Goal: Feedback & Contribution: Submit feedback/report problem

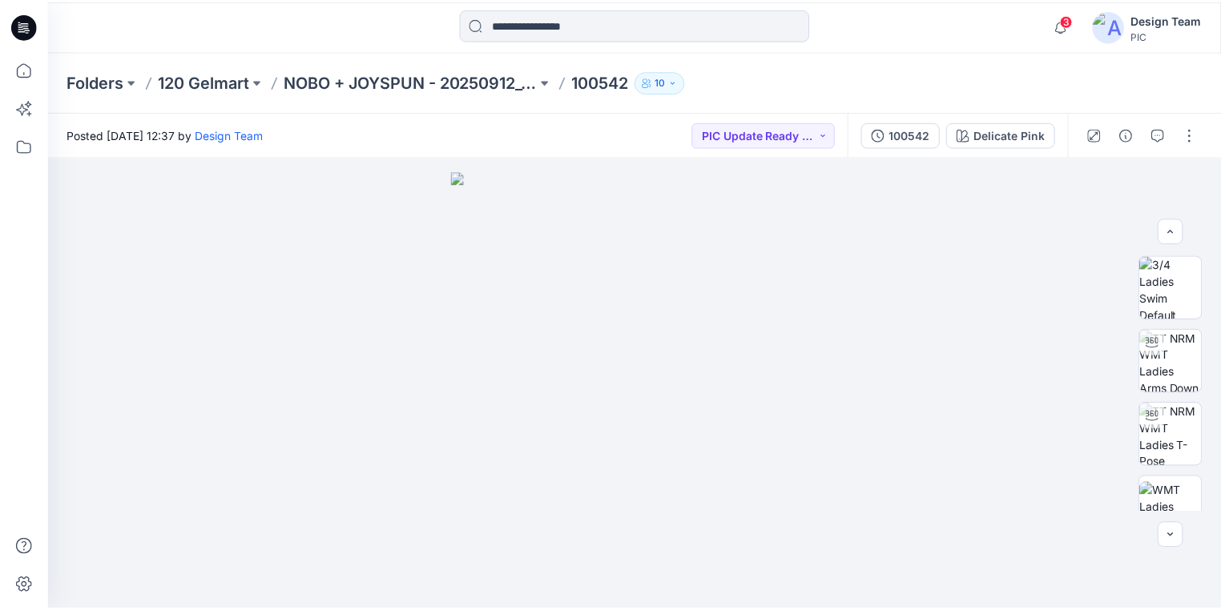
scroll to position [543, 0]
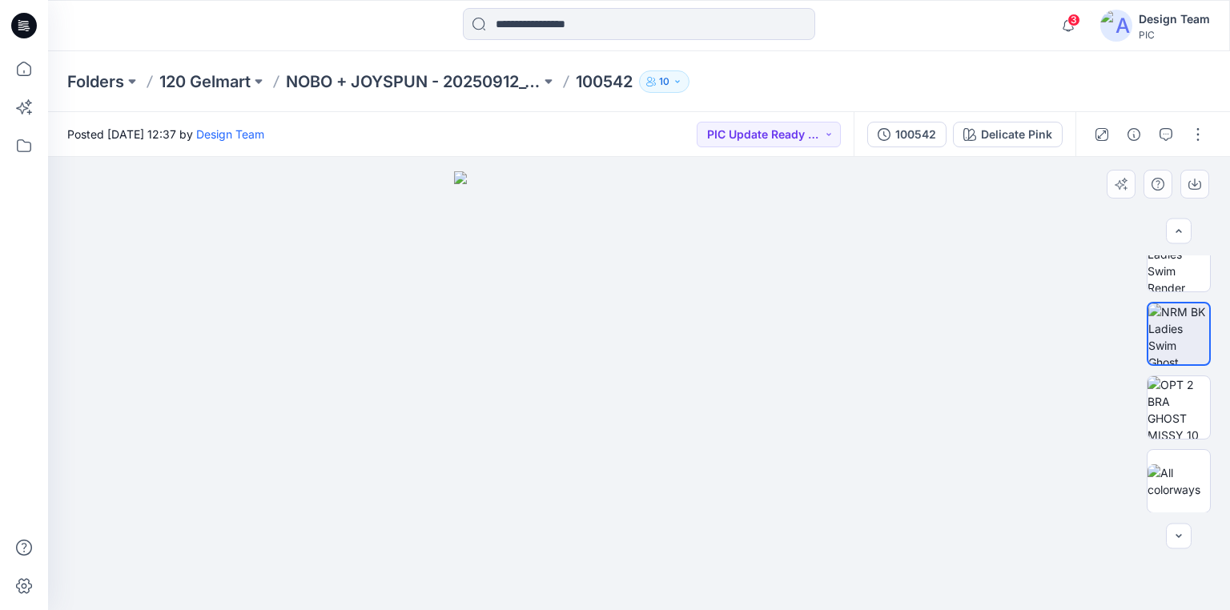
click at [867, 453] on div at bounding box center [639, 383] width 1182 height 453
click at [396, 80] on p "NOBO + JOYSPUN - 20250912_120_GC" at bounding box center [413, 81] width 255 height 22
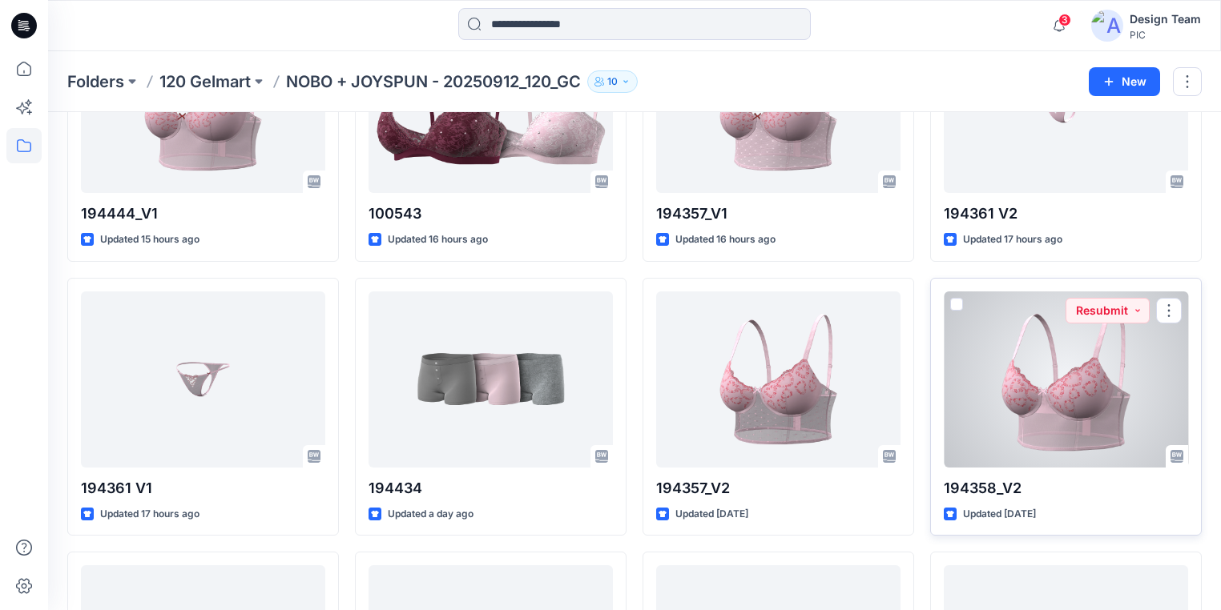
scroll to position [1338, 0]
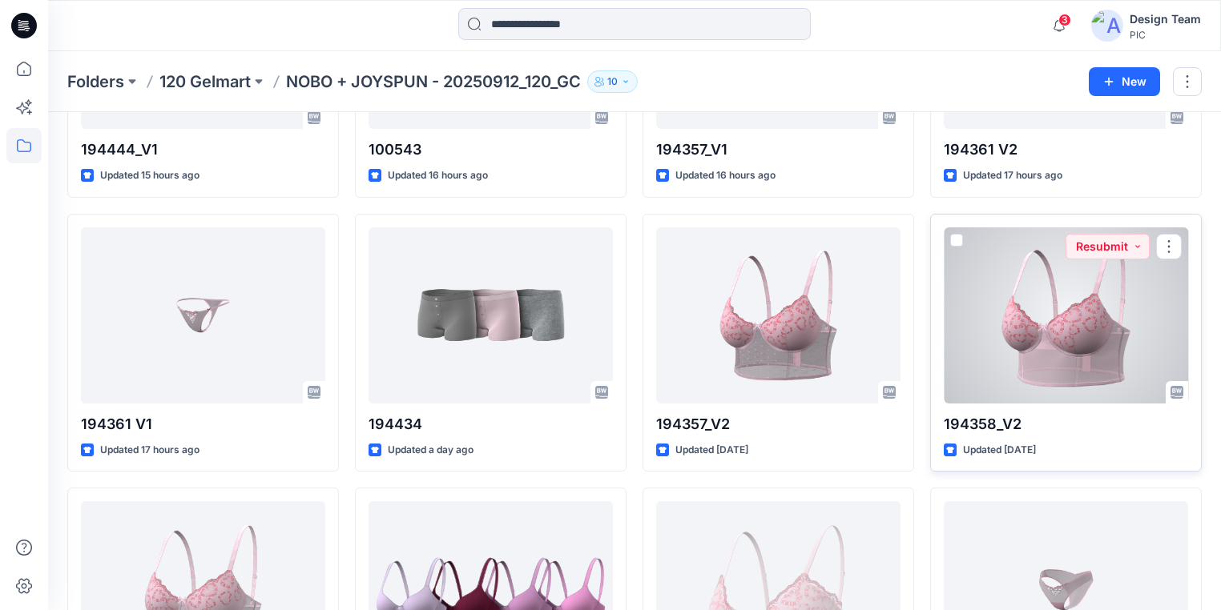
click at [1038, 331] on div at bounding box center [1065, 315] width 244 height 176
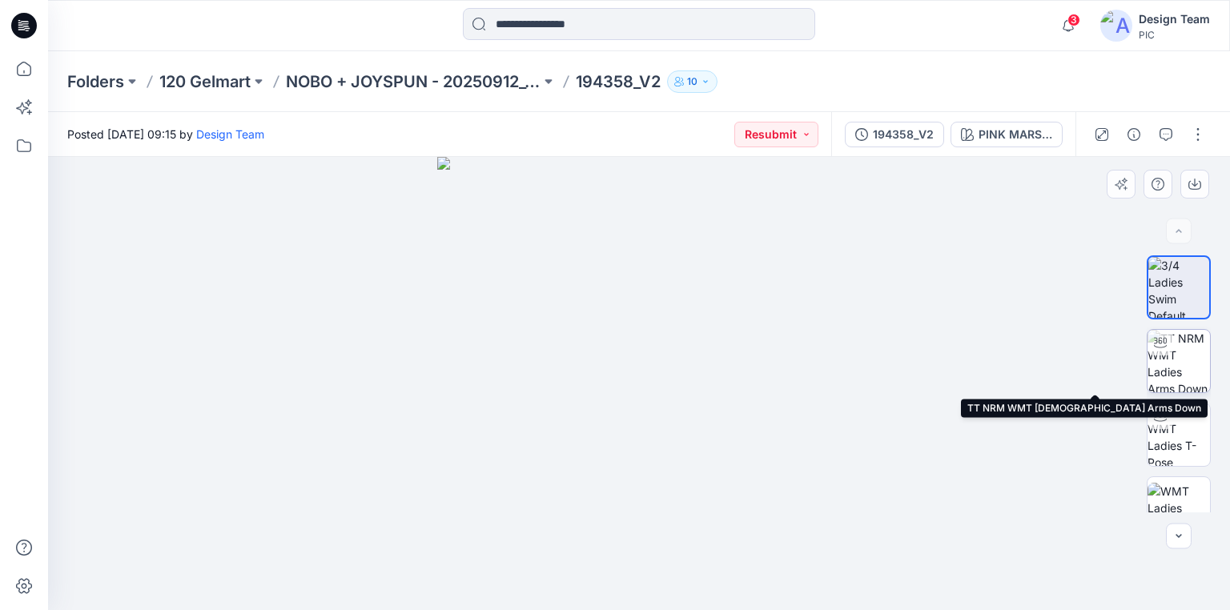
click at [1179, 357] on img at bounding box center [1179, 361] width 62 height 62
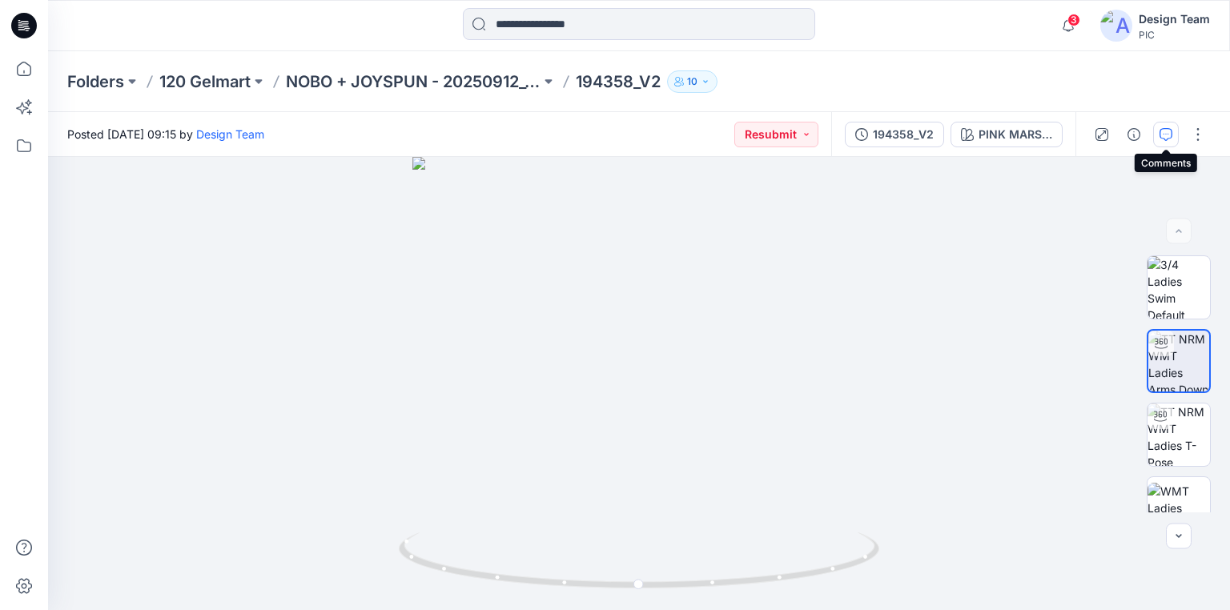
click at [1173, 135] on icon "button" at bounding box center [1166, 134] width 13 height 13
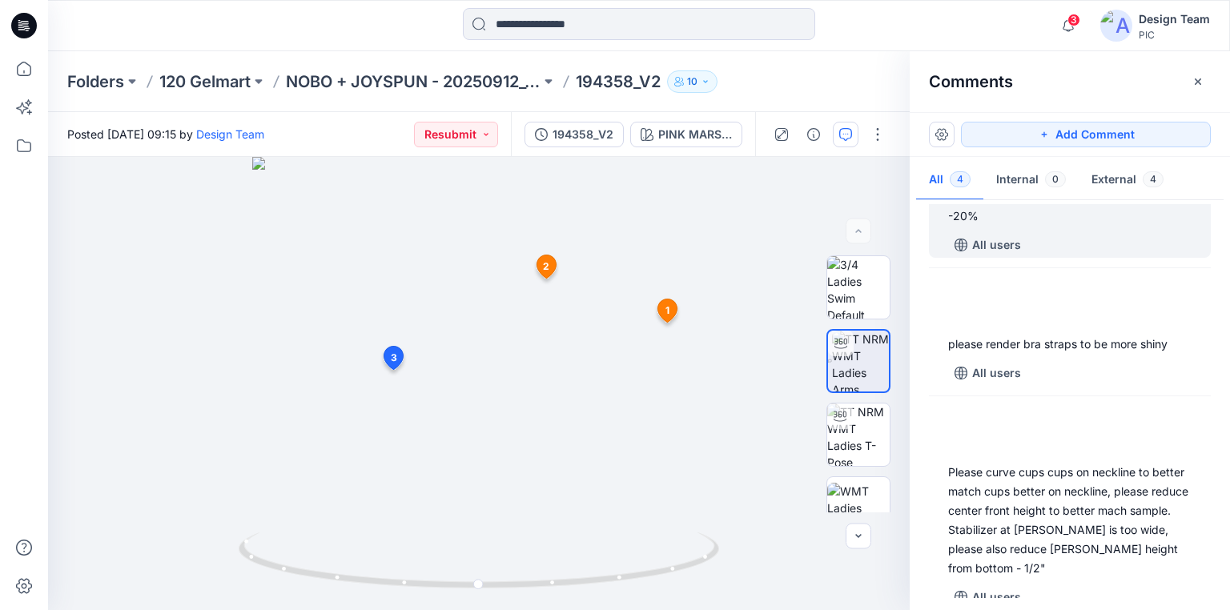
scroll to position [231, 0]
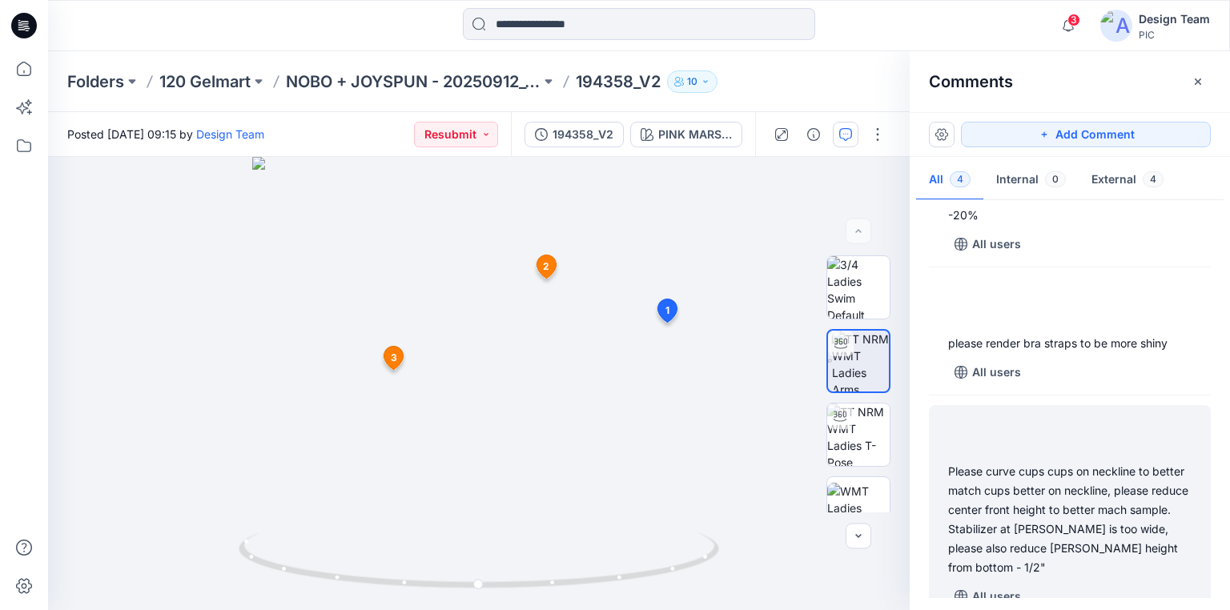
click at [1032, 477] on div "Please curve cups cups on neckline to better match cups better on neckline, ple…" at bounding box center [1069, 519] width 243 height 115
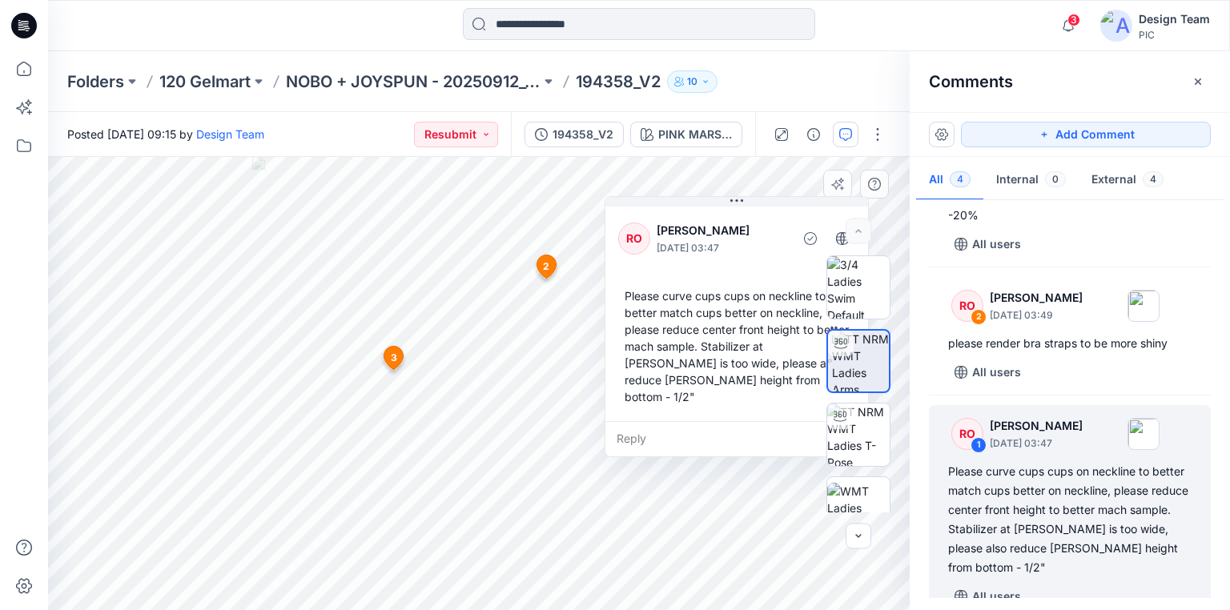
click at [407, 371] on icon at bounding box center [393, 361] width 26 height 30
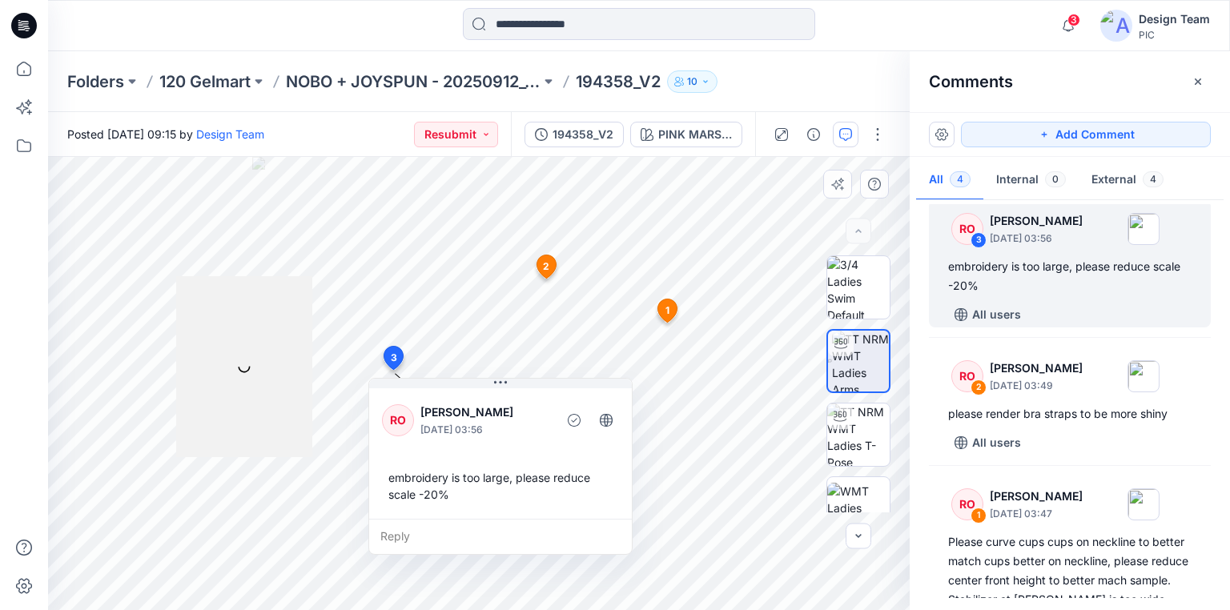
scroll to position [157, 0]
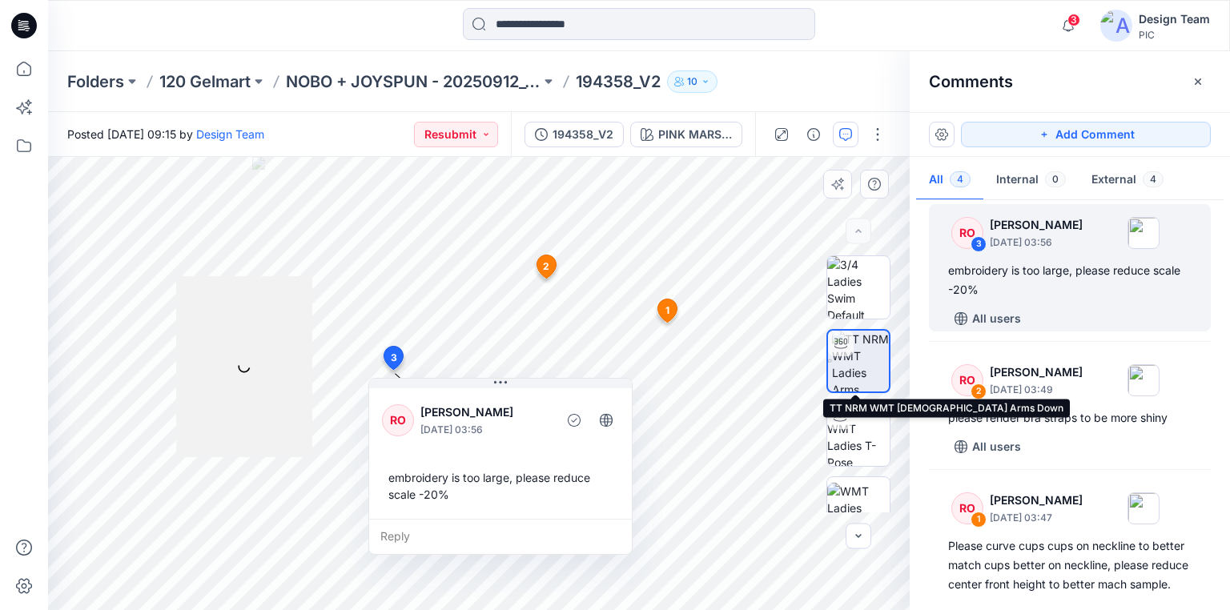
click at [852, 358] on img at bounding box center [860, 361] width 57 height 61
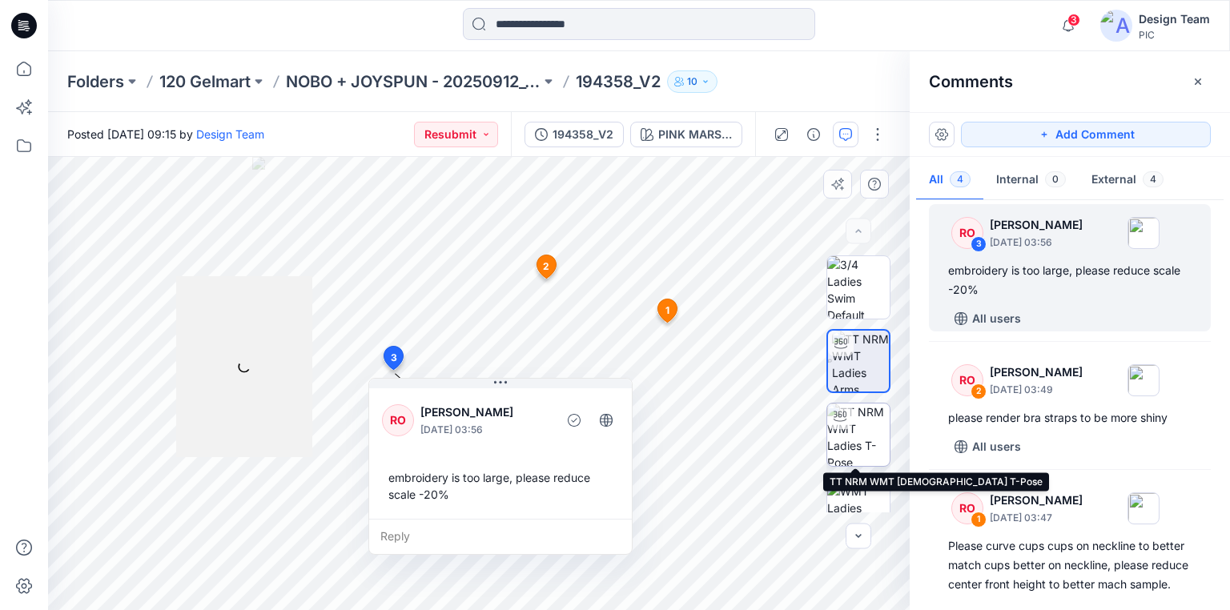
click at [852, 437] on img at bounding box center [858, 435] width 62 height 62
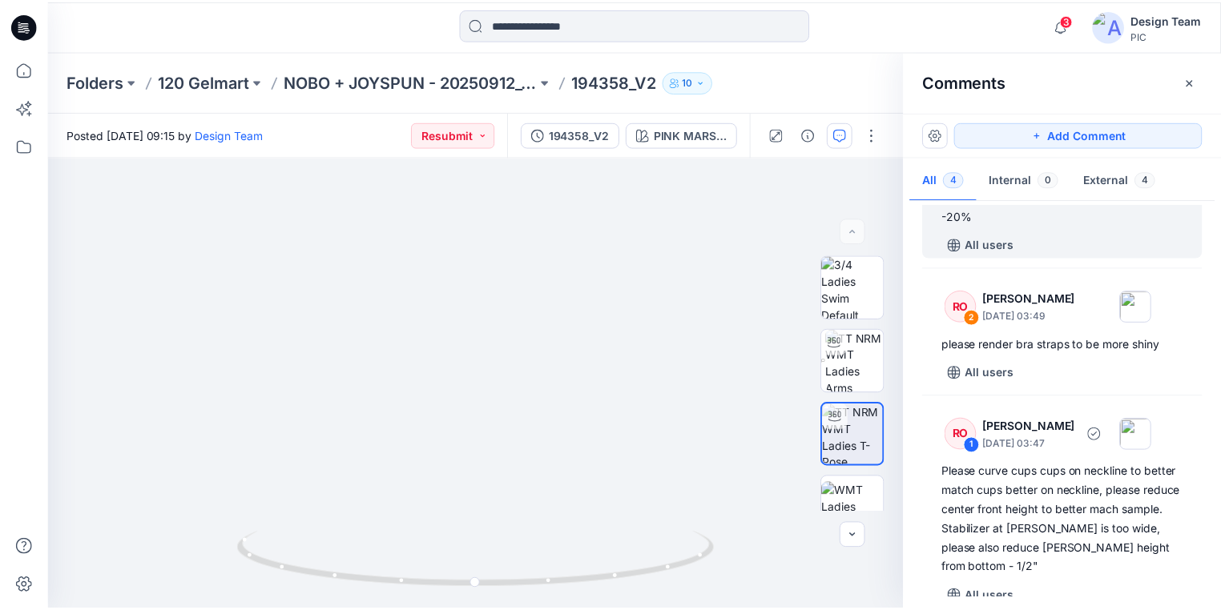
scroll to position [231, 0]
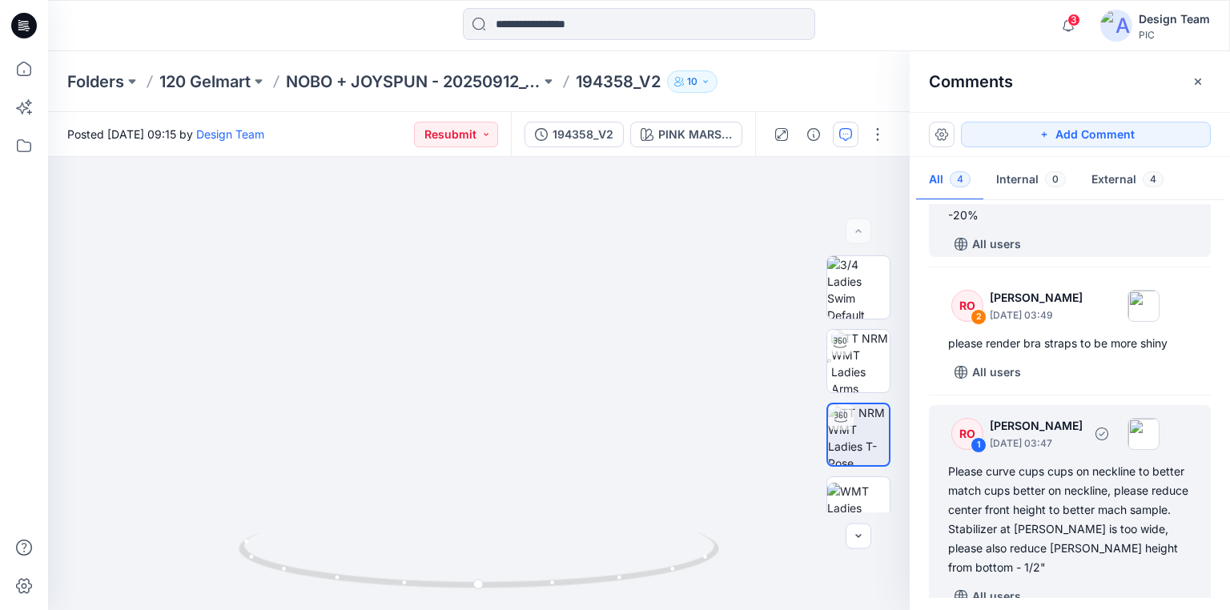
click at [997, 493] on div "Please curve cups cups on neckline to better match cups better on neckline, ple…" at bounding box center [1069, 519] width 243 height 115
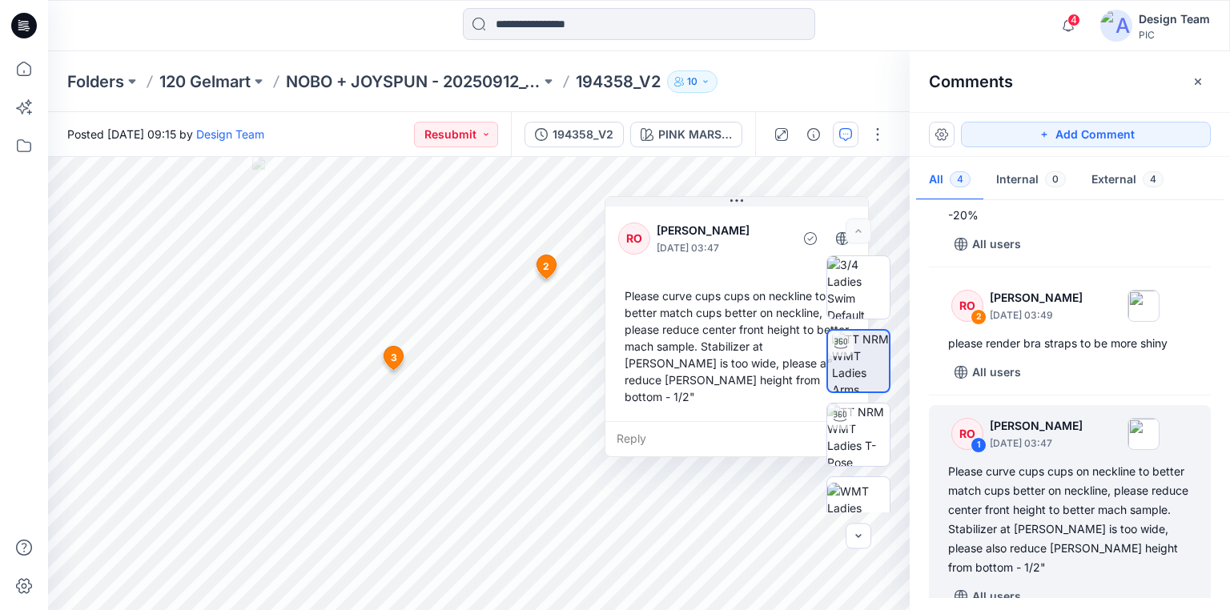
click at [22, 22] on icon at bounding box center [24, 26] width 26 height 26
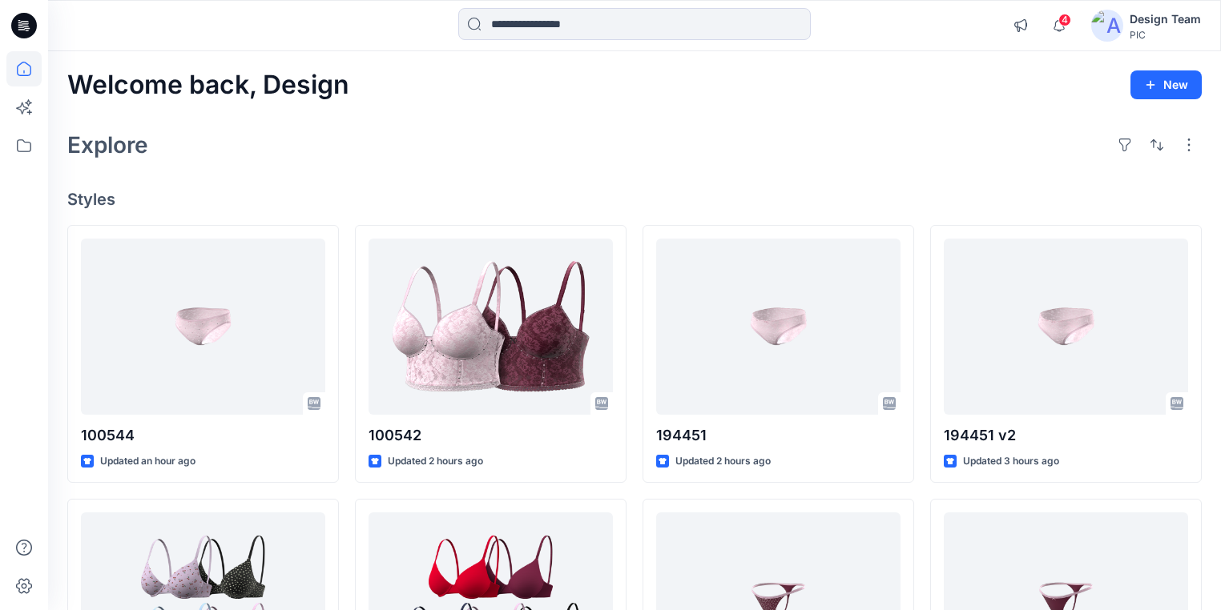
click at [737, 157] on div "Explore" at bounding box center [634, 145] width 1134 height 38
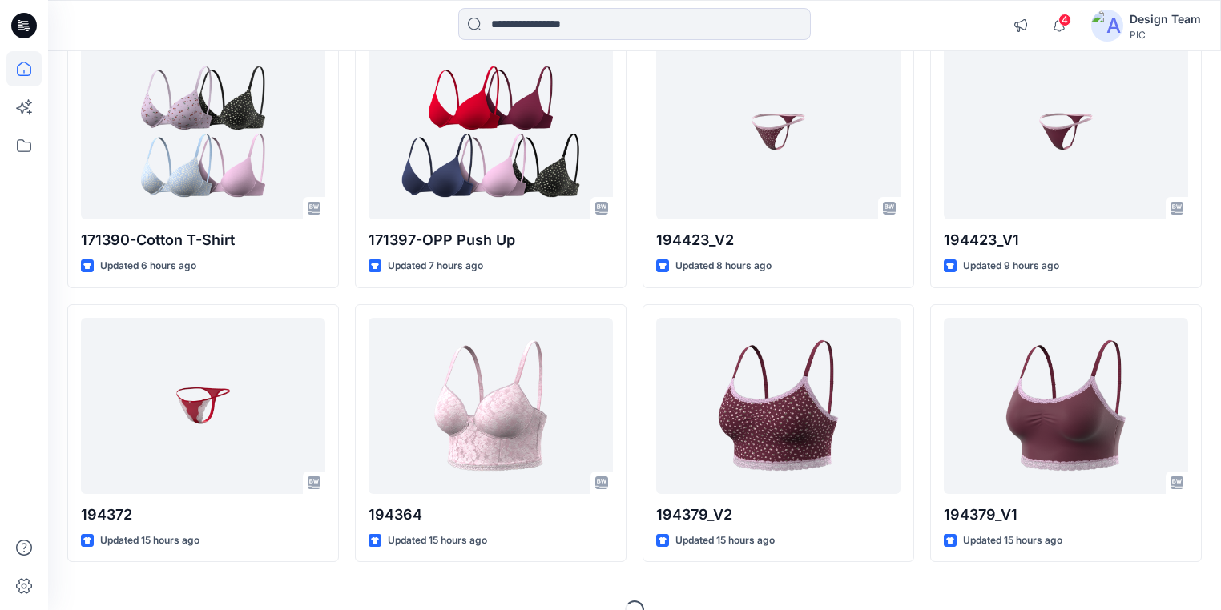
scroll to position [497, 0]
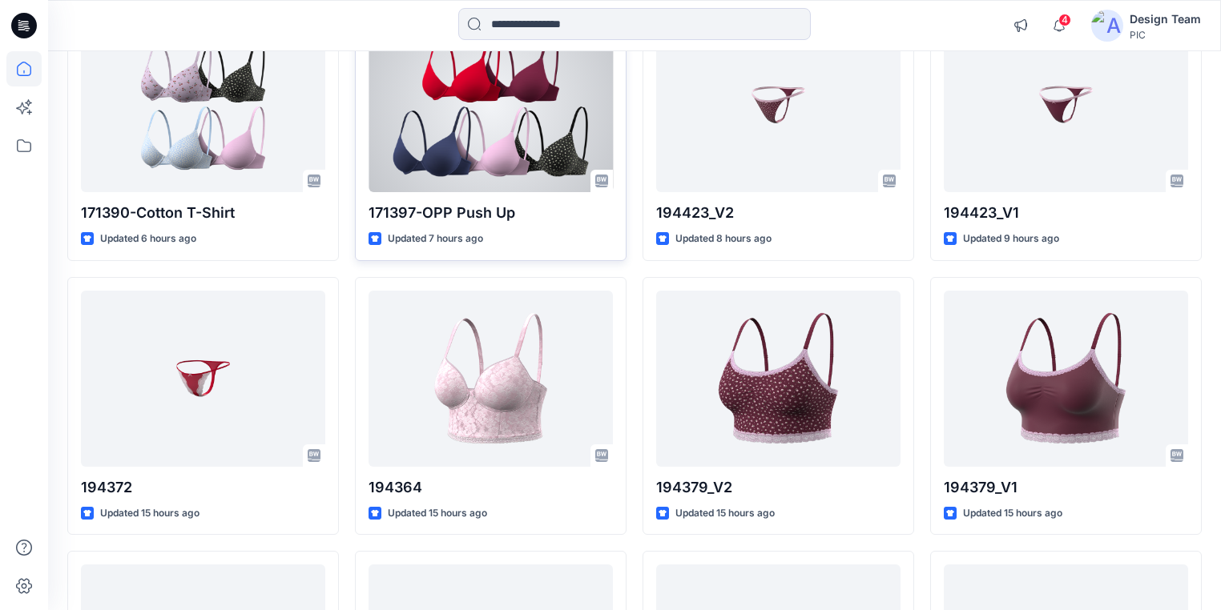
click at [437, 127] on div at bounding box center [490, 104] width 244 height 176
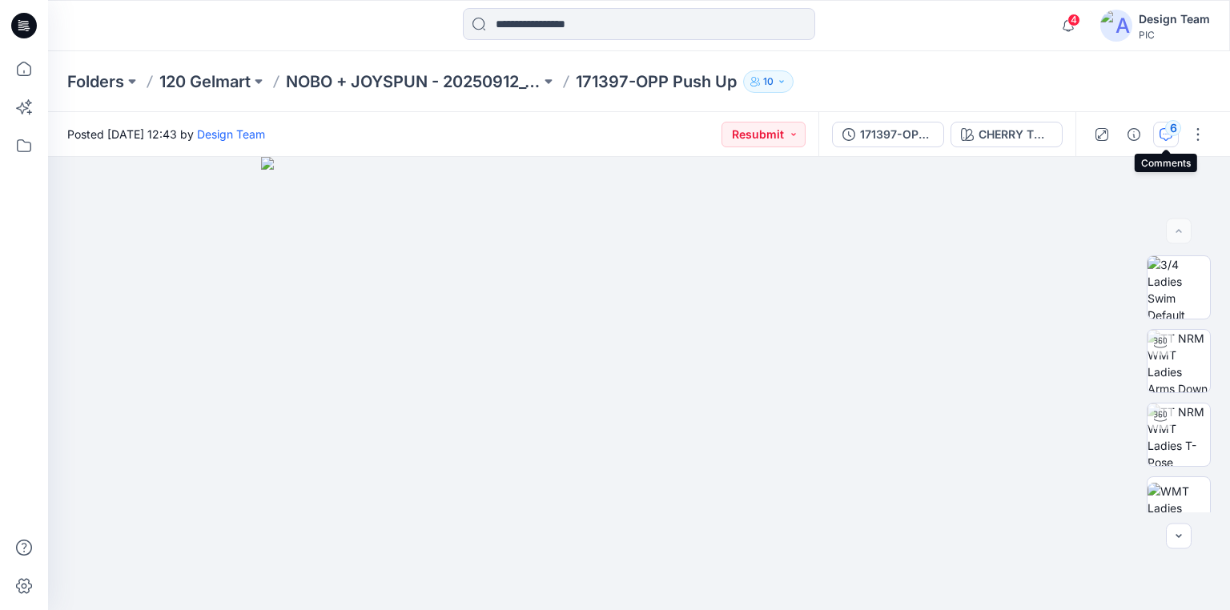
click at [1173, 128] on div "6" at bounding box center [1173, 128] width 16 height 16
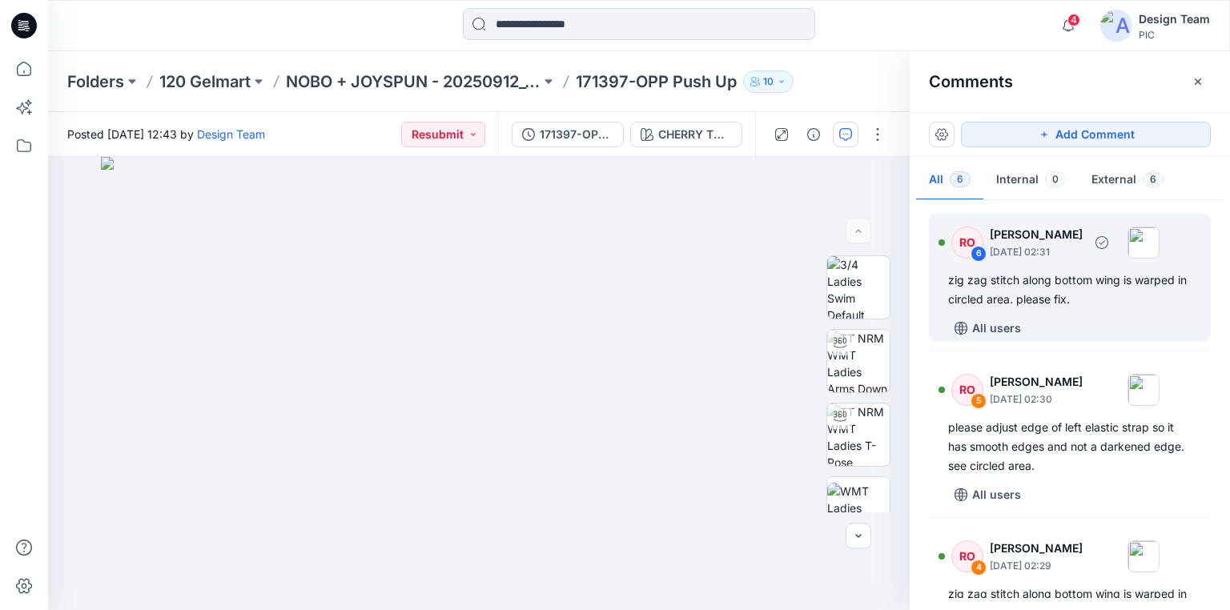
click at [1031, 294] on div "zig zag stitch along bottom wing is warped in circled area. please fix." at bounding box center [1069, 290] width 243 height 38
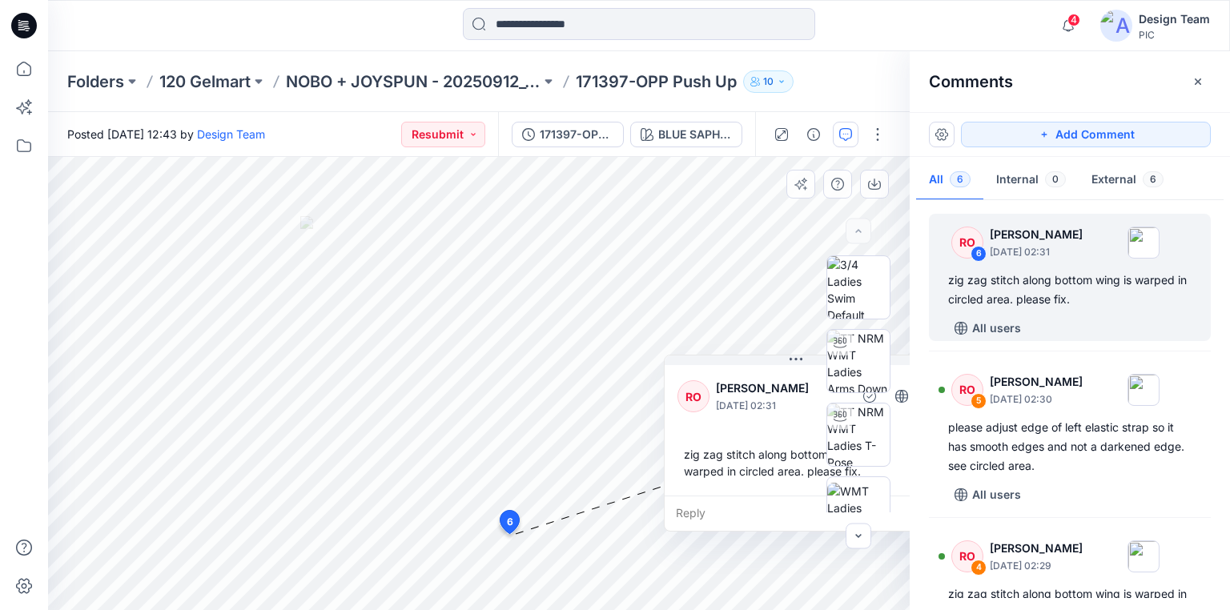
drag, startPoint x: 650, startPoint y: 396, endPoint x: 807, endPoint y: 326, distance: 171.8
click at [807, 326] on div "BLUE SAPHIRE 205358 Loading... Material Properties Loading... 7 6 RO [PERSON_NA…" at bounding box center [479, 383] width 862 height 453
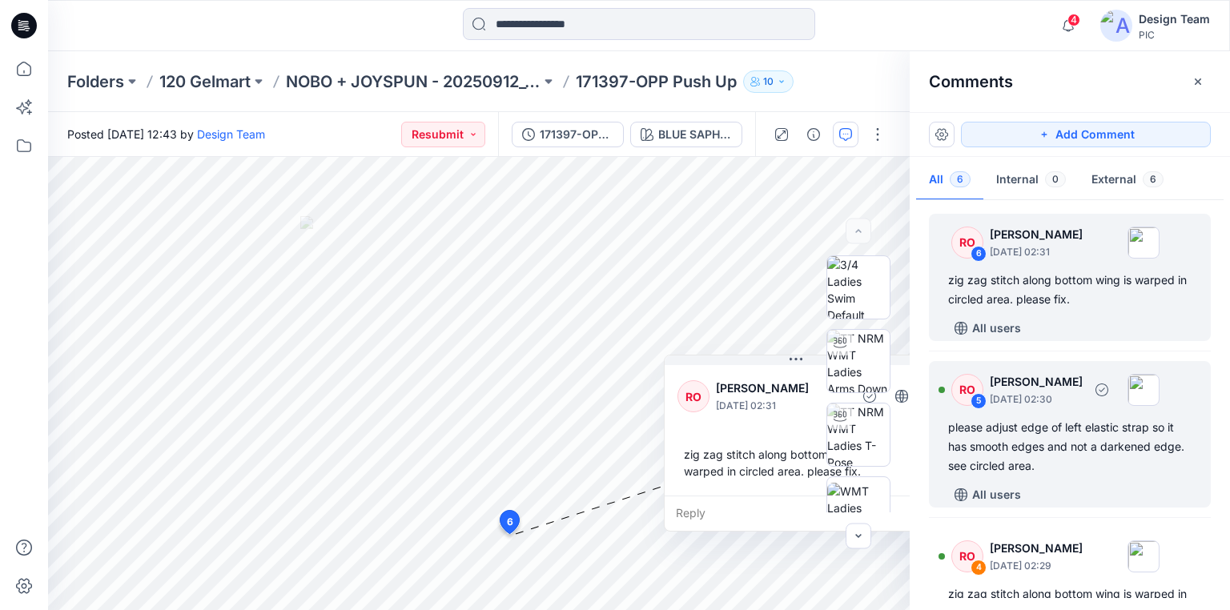
click at [1013, 443] on div "please adjust edge of left elastic strap so it has smooth edges and not a darke…" at bounding box center [1069, 447] width 243 height 58
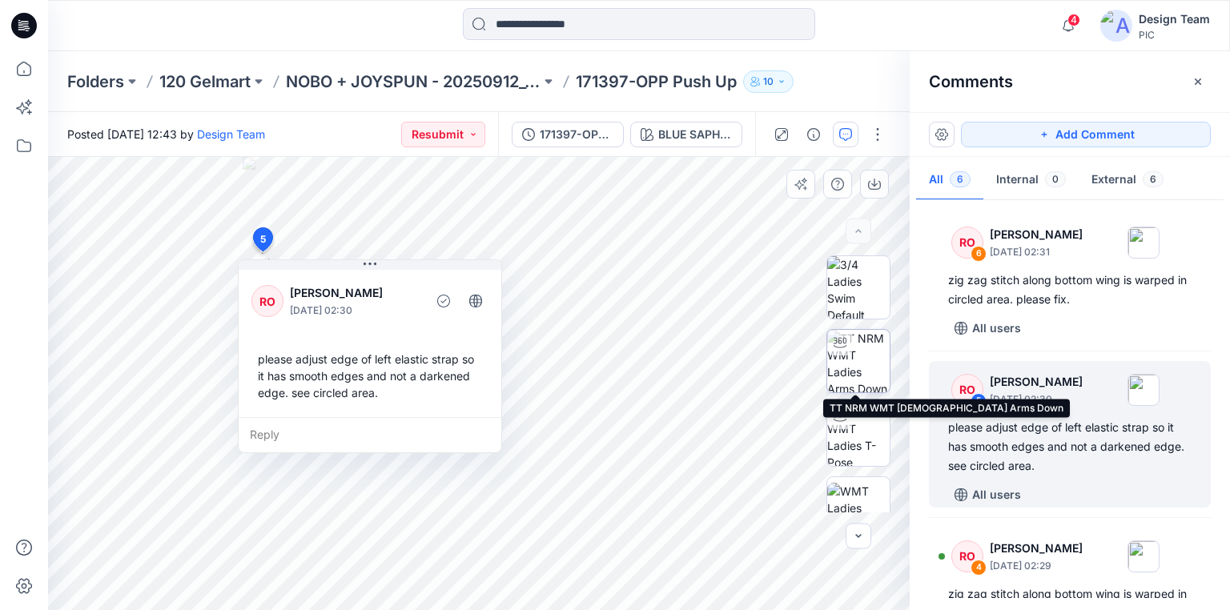
click at [859, 366] on img at bounding box center [858, 361] width 62 height 62
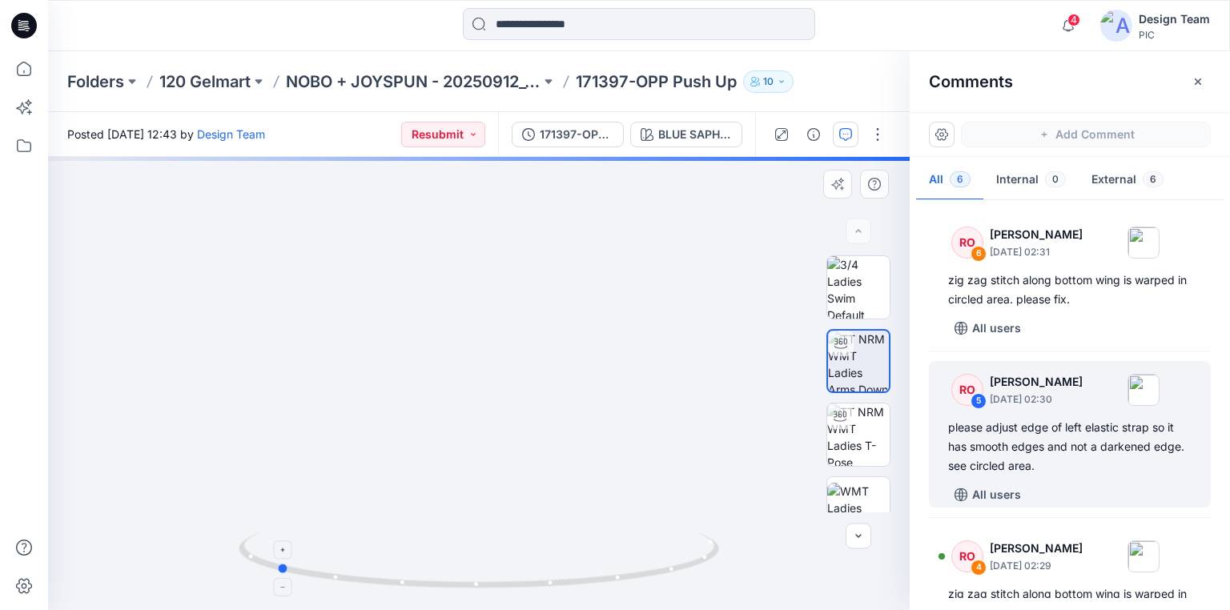
drag, startPoint x: 655, startPoint y: 580, endPoint x: 453, endPoint y: 540, distance: 206.6
click at [453, 540] on icon at bounding box center [481, 563] width 485 height 60
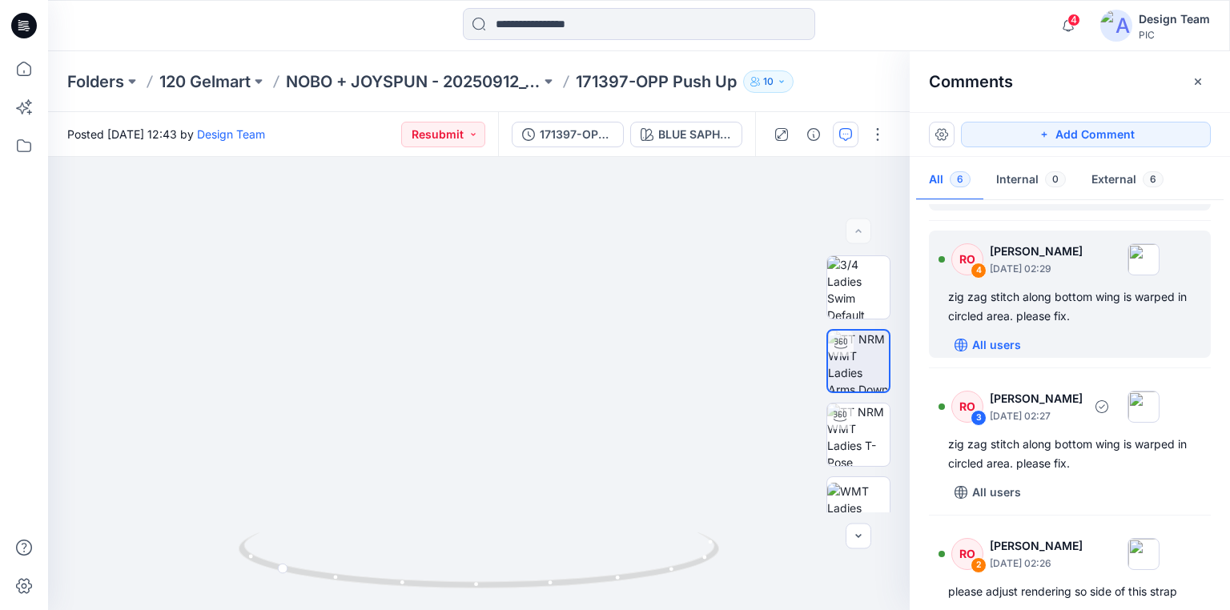
scroll to position [320, 0]
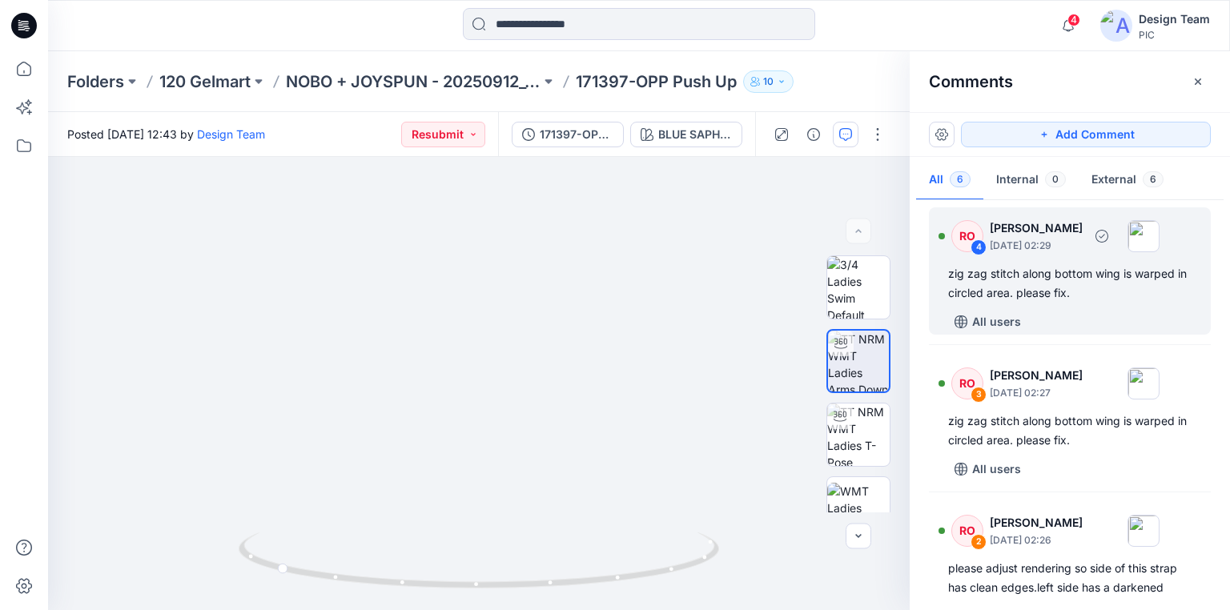
click at [1070, 284] on div "zig zag stitch along bottom wing is warped in circled area. please fix." at bounding box center [1069, 283] width 243 height 38
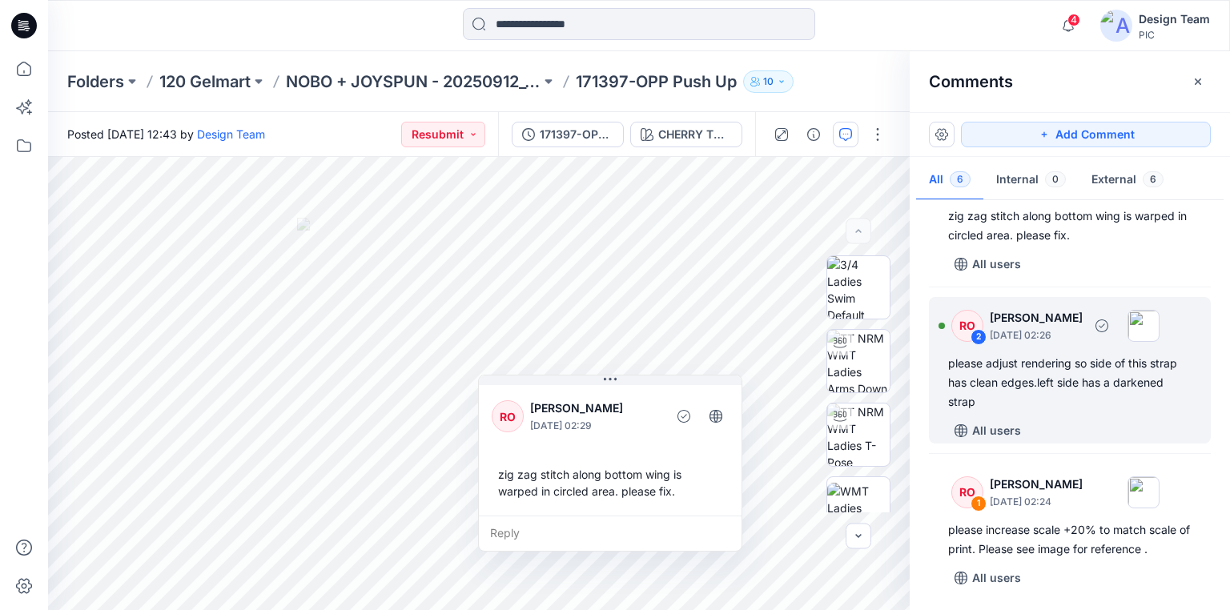
scroll to position [526, 0]
click at [1057, 381] on div "please adjust rendering so side of this strap has clean edges.left side has a d…" at bounding box center [1069, 382] width 243 height 58
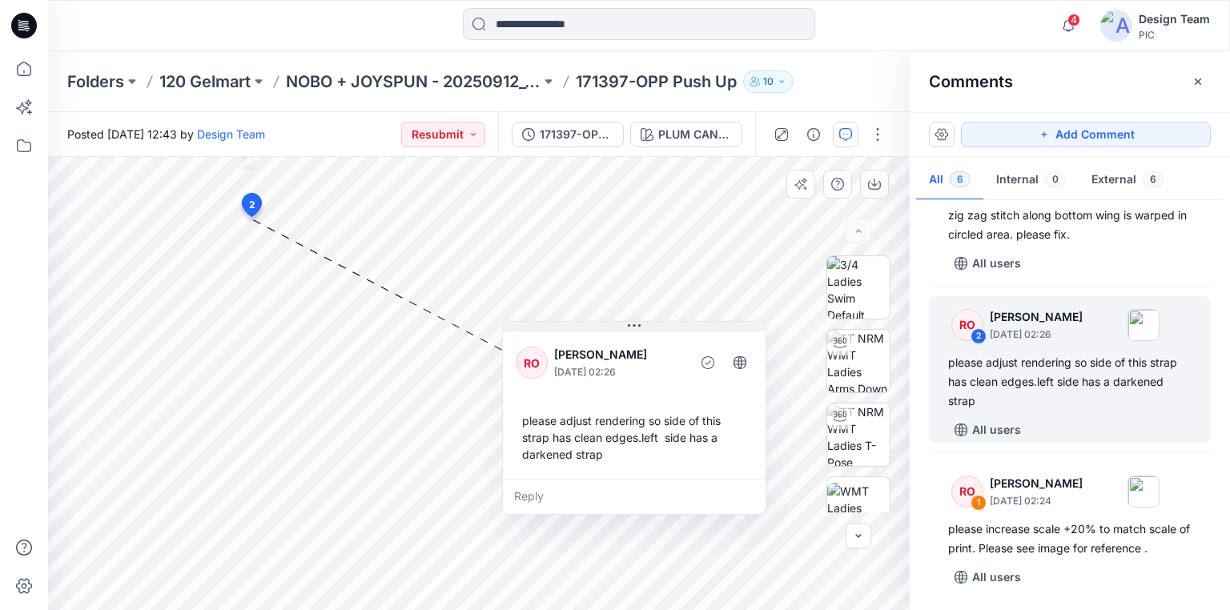
drag, startPoint x: 433, startPoint y: 307, endPoint x: 618, endPoint y: 284, distance: 186.5
click at [618, 322] on button at bounding box center [634, 327] width 263 height 10
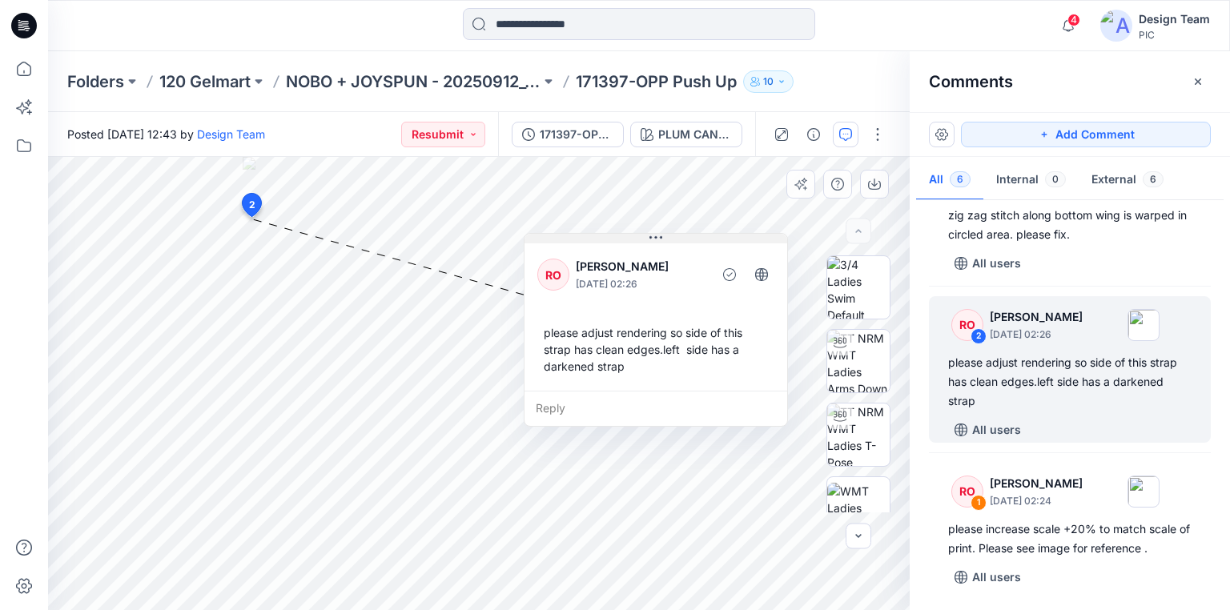
drag, startPoint x: 630, startPoint y: 288, endPoint x: 656, endPoint y: 235, distance: 59.5
click at [656, 237] on icon at bounding box center [656, 237] width 13 height 2
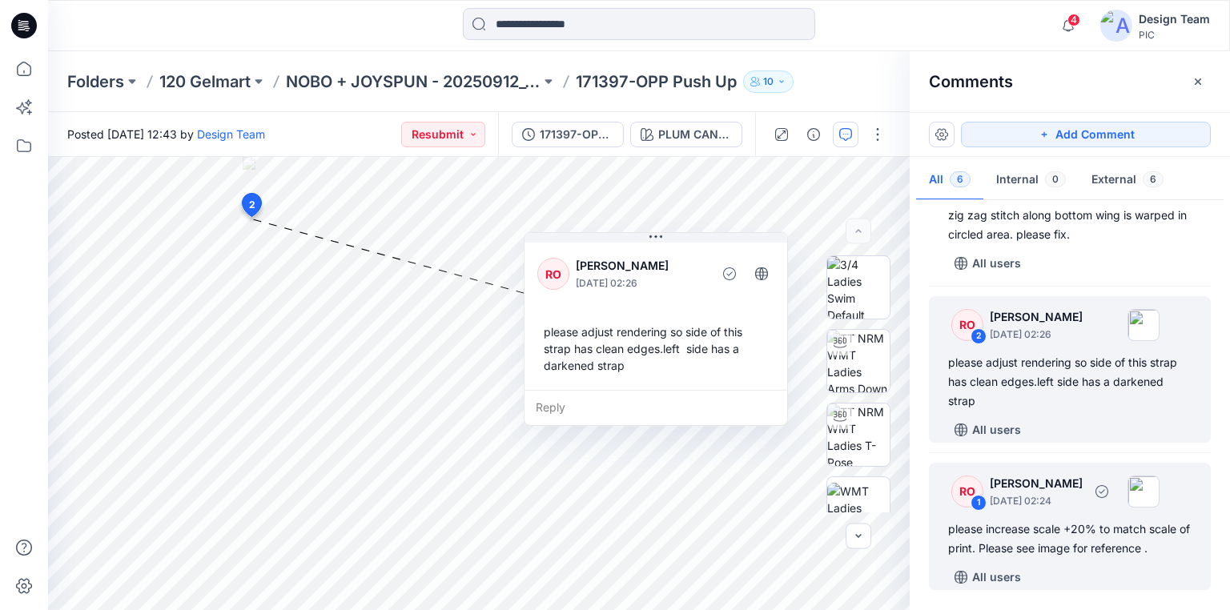
click at [1011, 543] on div "please increase scale +20% to match scale of print. Please see image for refere…" at bounding box center [1069, 539] width 243 height 38
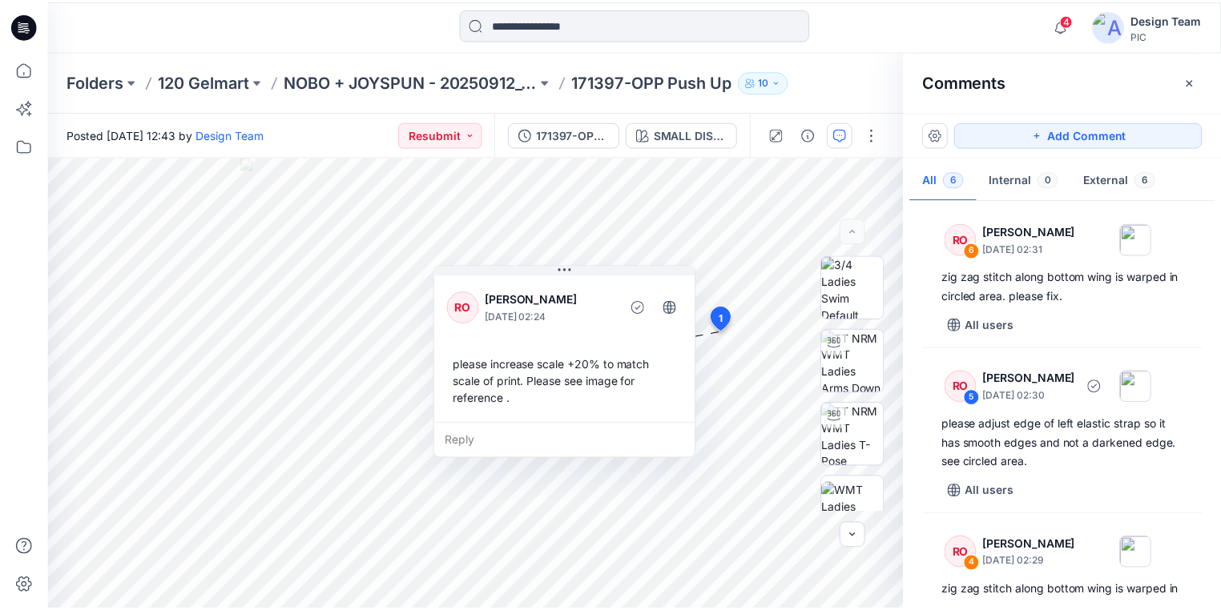
scroll to position [0, 0]
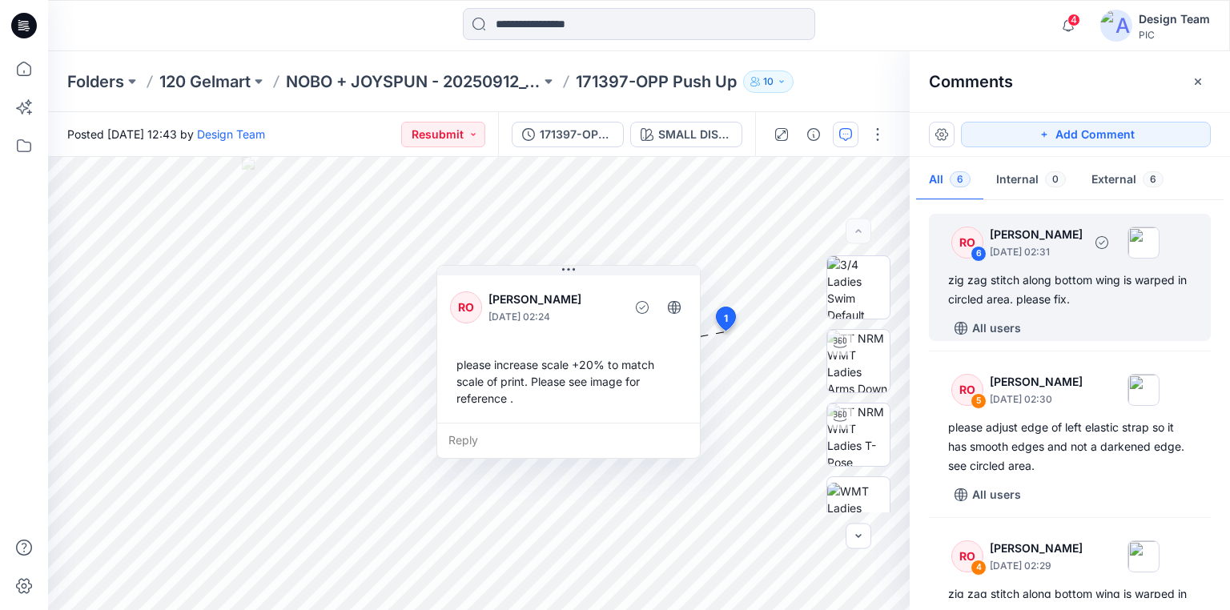
click at [1004, 276] on div "zig zag stitch along bottom wing is warped in circled area. please fix." at bounding box center [1069, 290] width 243 height 38
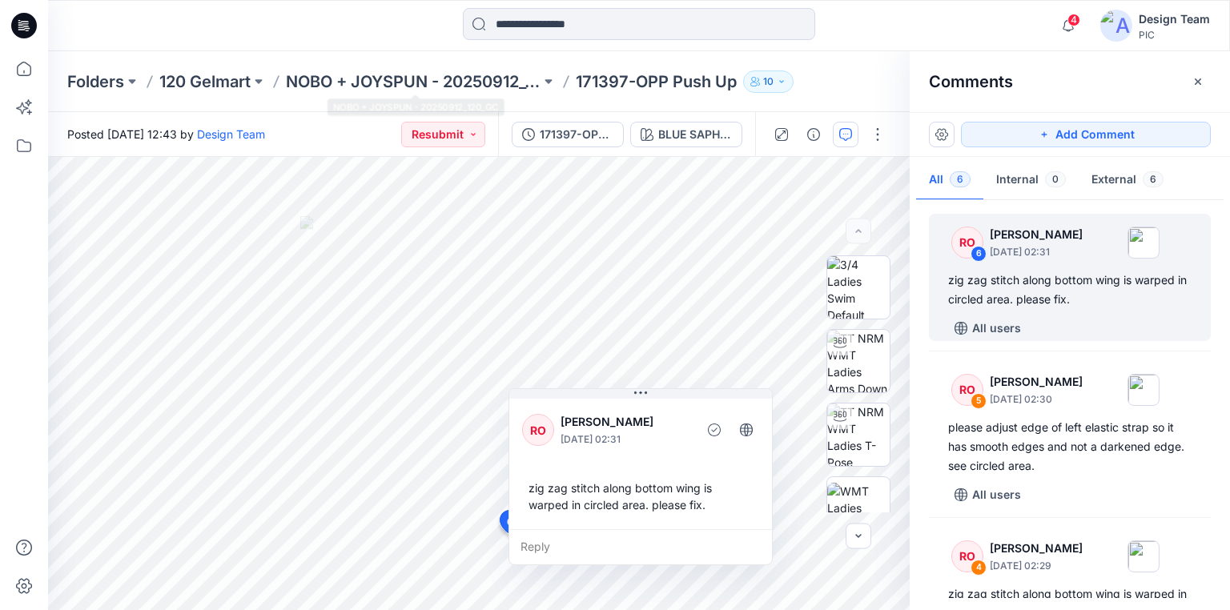
click at [484, 67] on div "Folders 120 Gelmart NOBO + JOYSPUN - 20250912_120_GC 171397-OPP Push Up 10" at bounding box center [639, 81] width 1182 height 61
click at [477, 72] on p "NOBO + JOYSPUN - 20250912_120_GC" at bounding box center [413, 81] width 255 height 22
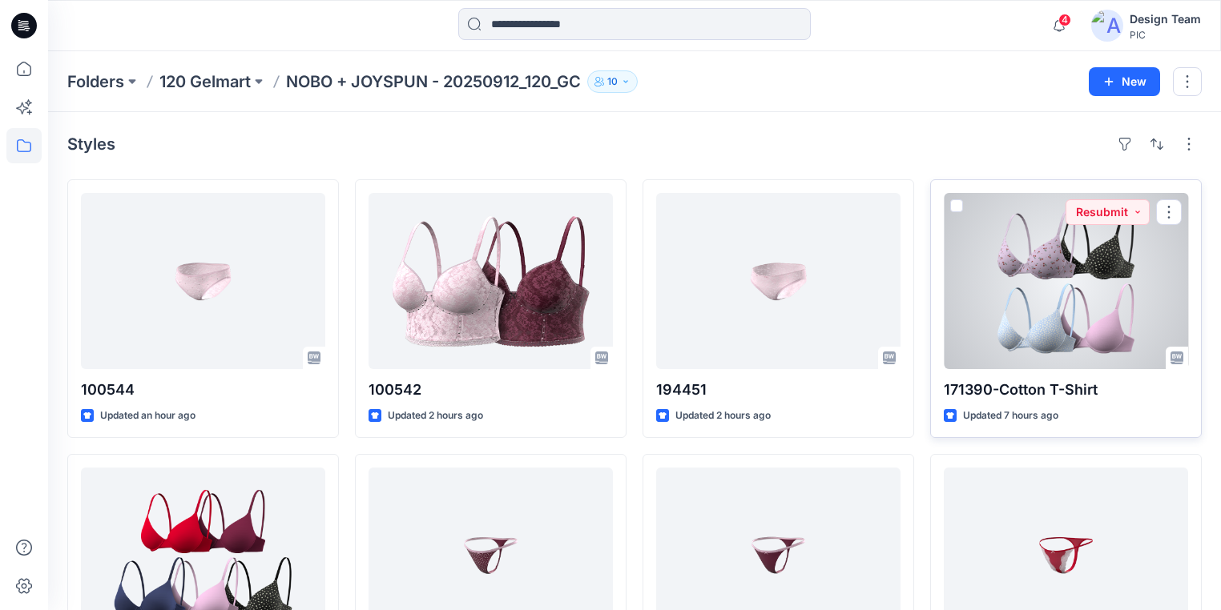
click at [1081, 308] on div at bounding box center [1065, 281] width 244 height 176
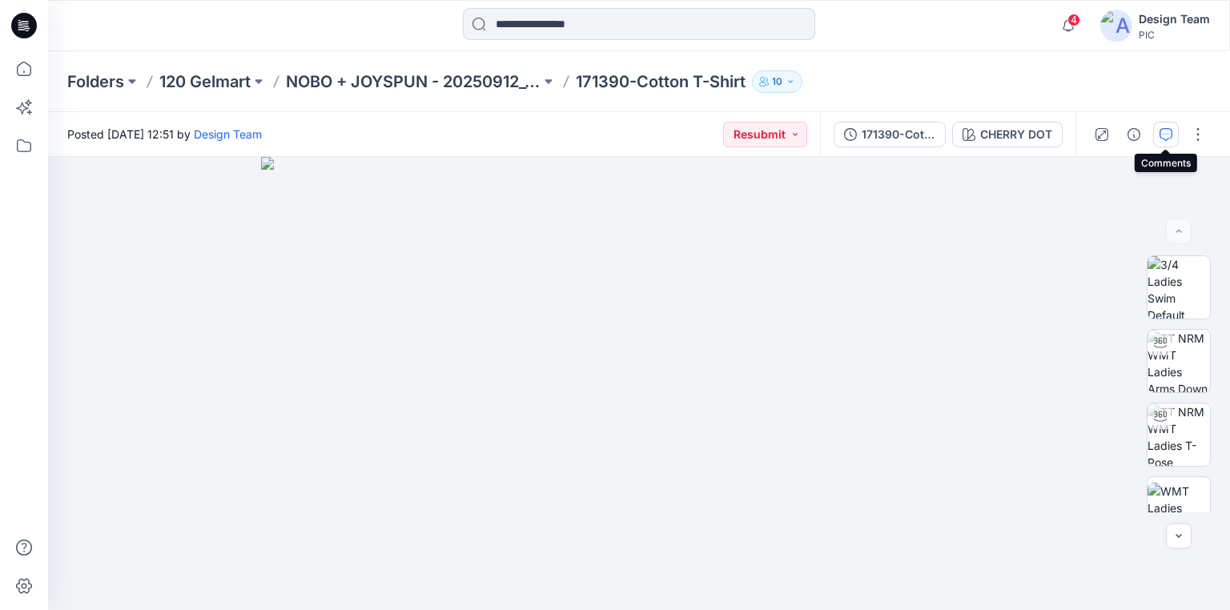
click at [1161, 135] on icon "button" at bounding box center [1166, 134] width 13 height 13
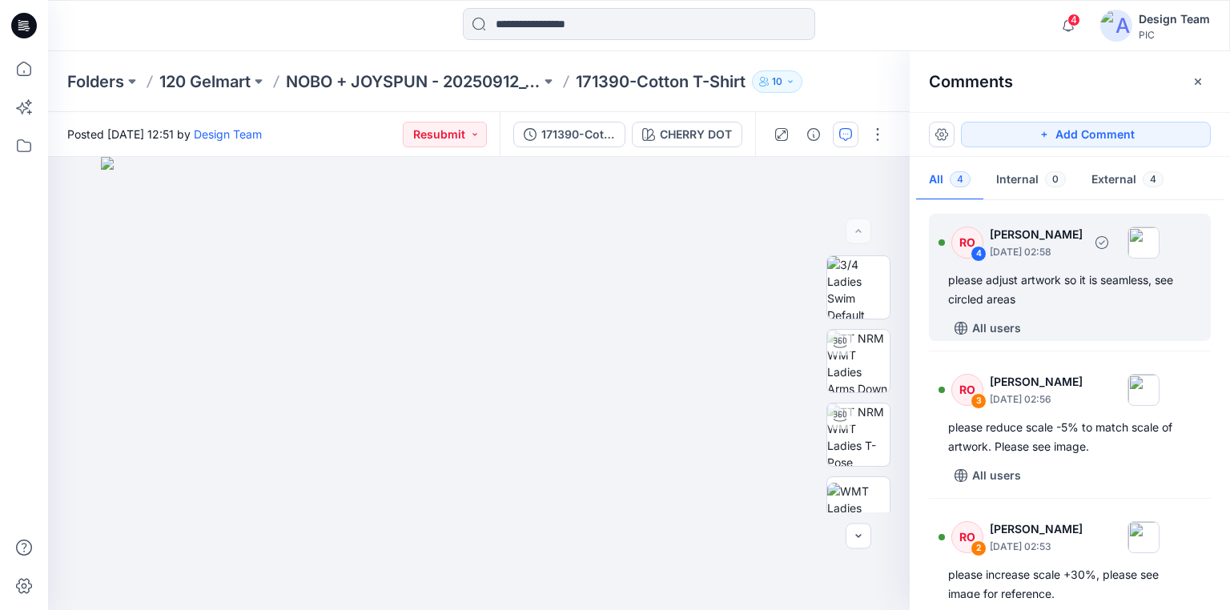
click at [964, 279] on div "please adjust artwork so it is seamless, see circled areas" at bounding box center [1069, 290] width 243 height 38
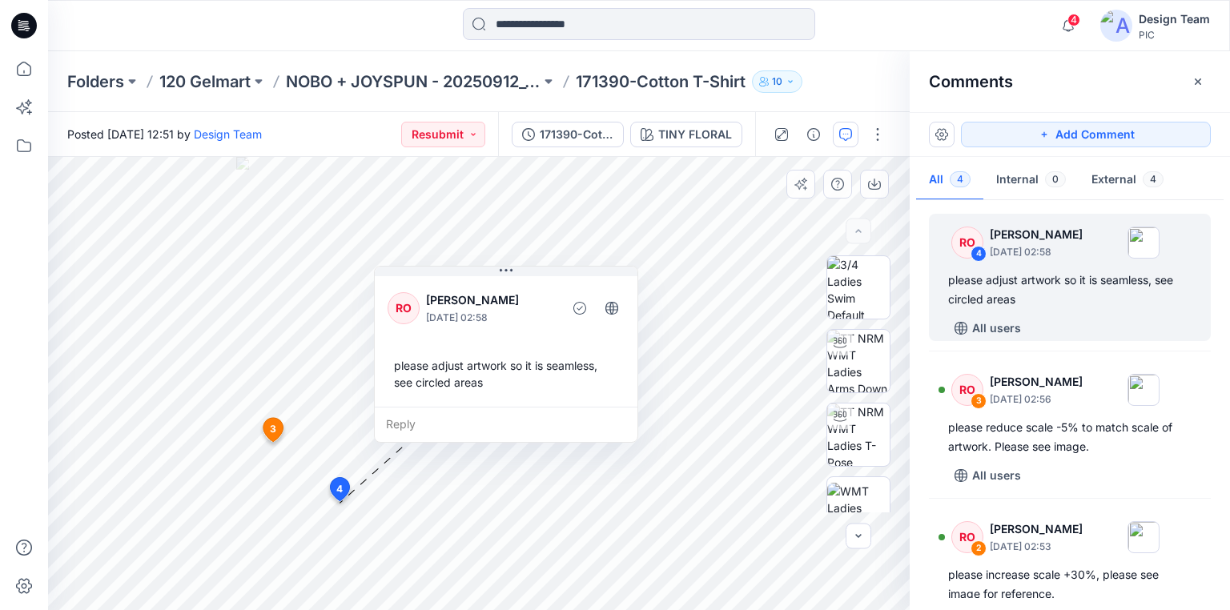
click at [397, 363] on div "please adjust artwork so it is seamless, see circled areas" at bounding box center [506, 374] width 237 height 46
click at [477, 384] on div "please adjust artwork so it is seamless, see circled areas" at bounding box center [506, 374] width 237 height 46
click at [396, 360] on div "please adjust artwork so it is seamless, see circled areas" at bounding box center [506, 374] width 237 height 46
click at [395, 360] on div "please adjust artwork so it is seamless, see circled areas" at bounding box center [506, 374] width 237 height 46
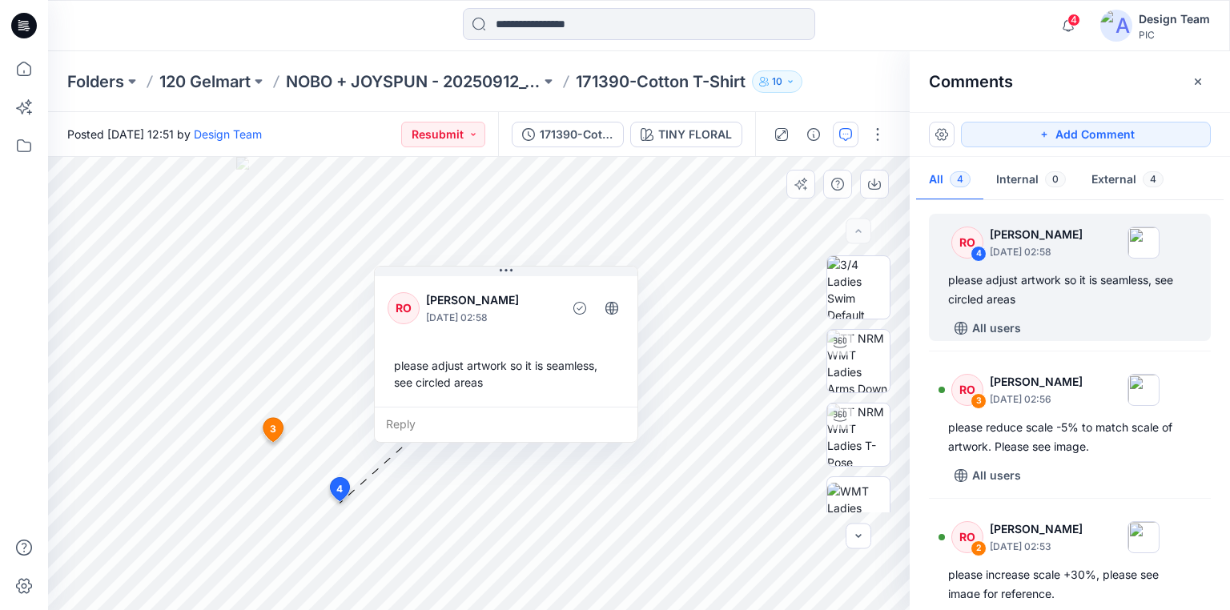
click at [481, 385] on div "please adjust artwork so it is seamless, see circled areas" at bounding box center [506, 374] width 237 height 46
click at [394, 360] on div "please adjust artwork so it is seamless, see circled areas" at bounding box center [506, 374] width 237 height 46
click at [394, 366] on div "please adjust artwork so it is seamless, see circled areas" at bounding box center [506, 374] width 237 height 46
click at [395, 368] on div "please adjust artwork so it is seamless, see circled areas" at bounding box center [506, 374] width 237 height 46
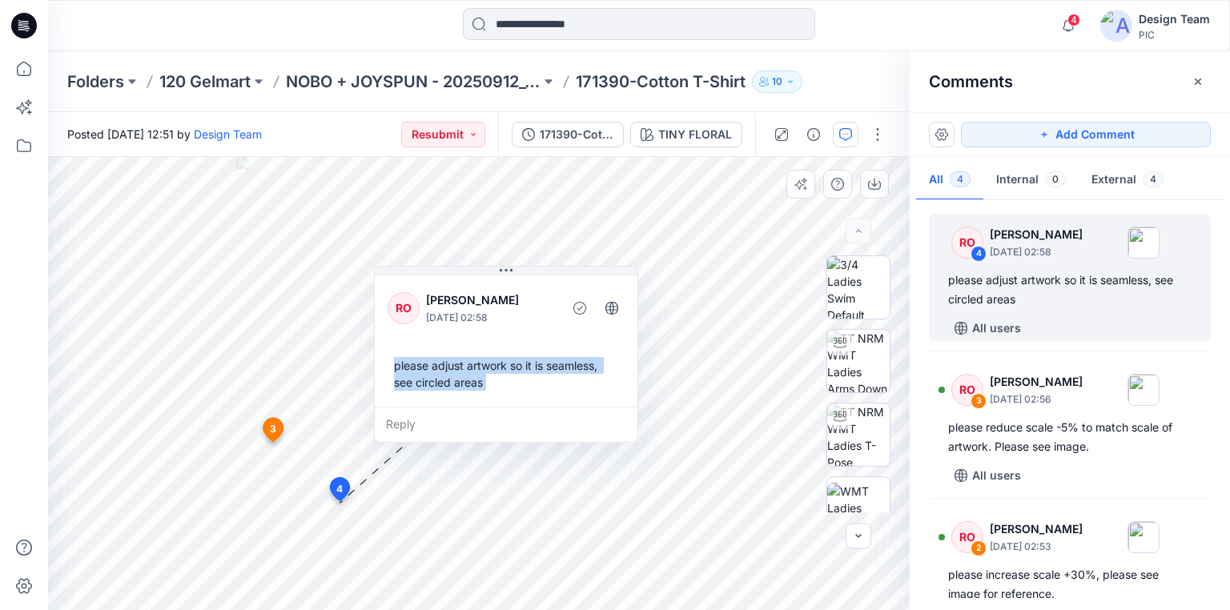
click at [483, 384] on div "please adjust artwork so it is seamless, see circled areas" at bounding box center [506, 374] width 237 height 46
copy div "please adjust artwork so it is seamless, see circled areas Reply Layer 1"
